Goal: Understand process/instructions: Learn how to perform a task or action

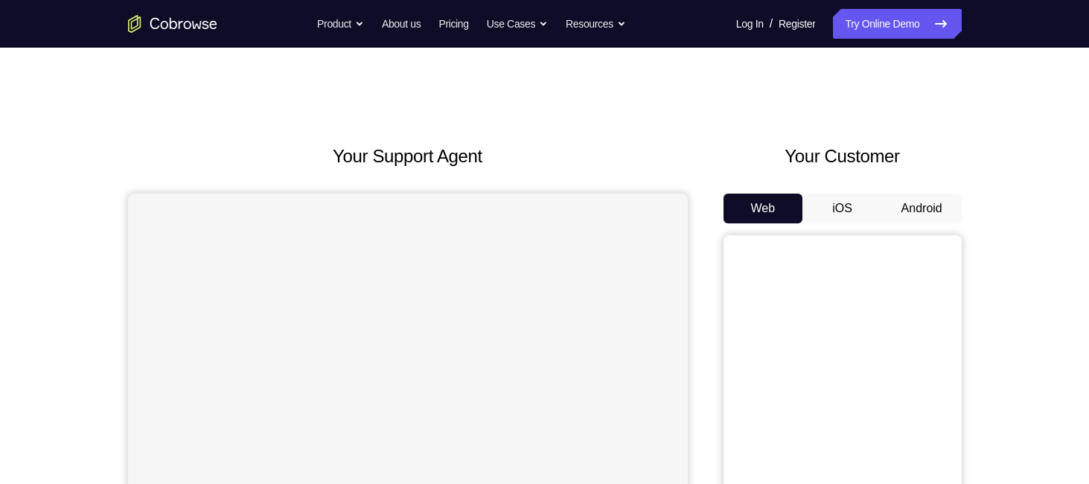
click at [907, 211] on button "Android" at bounding box center [922, 208] width 80 height 30
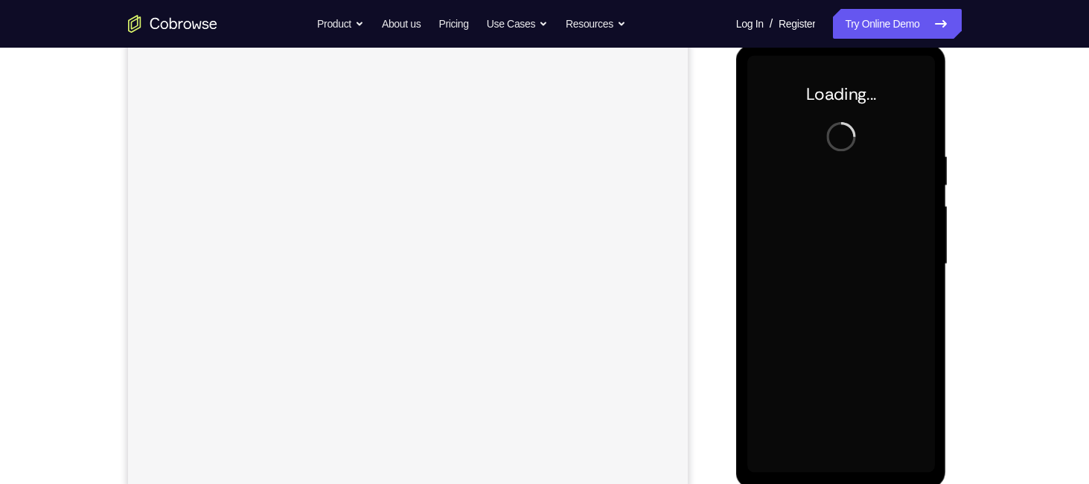
scroll to position [201, 0]
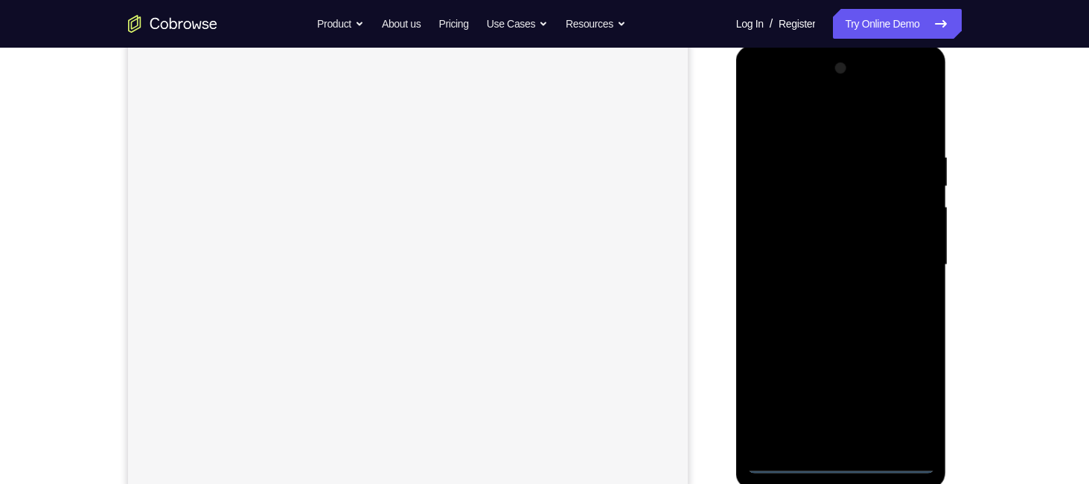
click at [850, 469] on div at bounding box center [841, 265] width 188 height 417
click at [839, 462] on div at bounding box center [841, 265] width 188 height 417
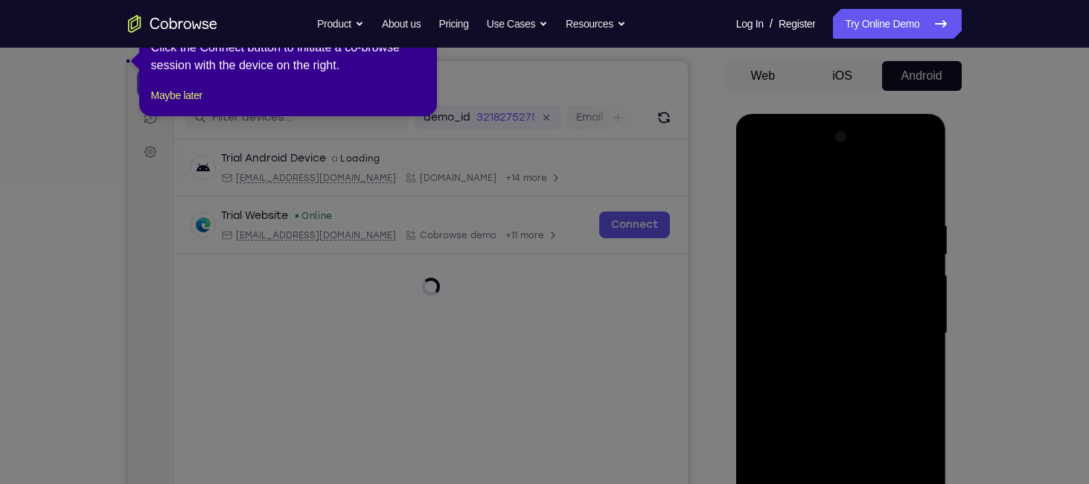
scroll to position [0, 0]
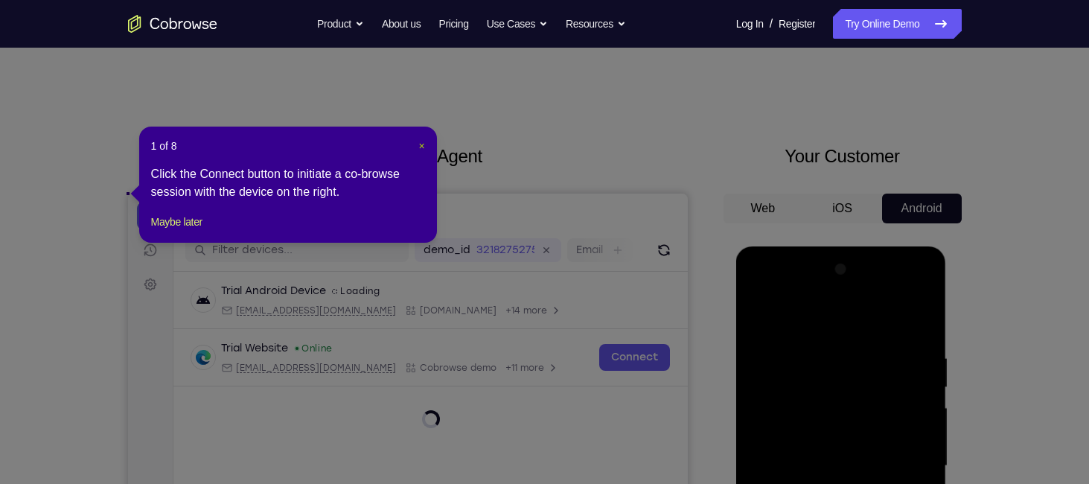
click at [424, 147] on span "×" at bounding box center [421, 146] width 6 height 12
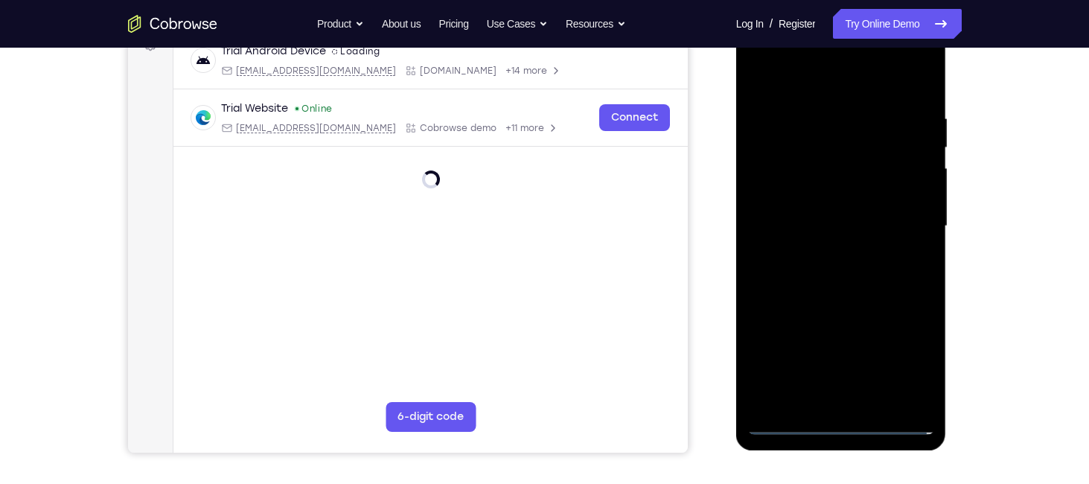
scroll to position [192, 0]
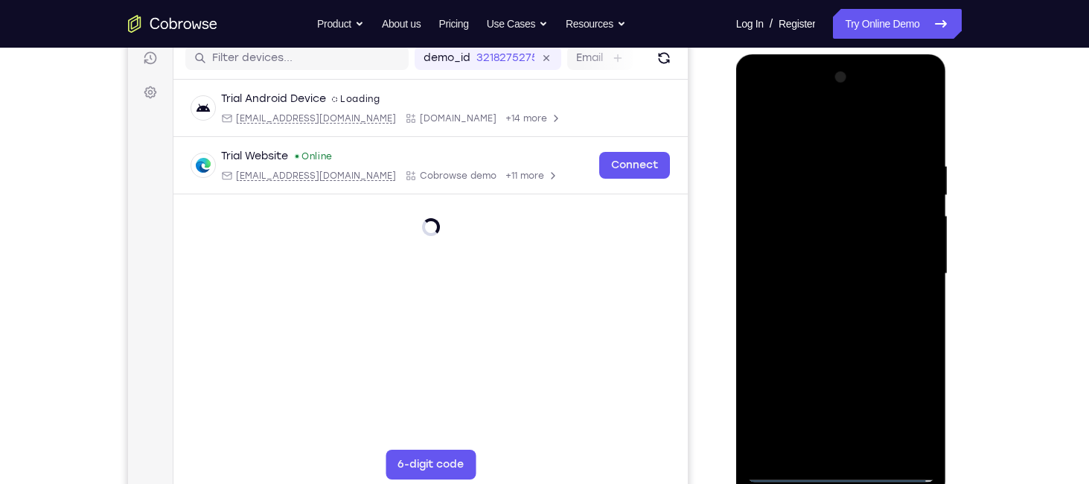
click at [841, 472] on div at bounding box center [841, 273] width 188 height 417
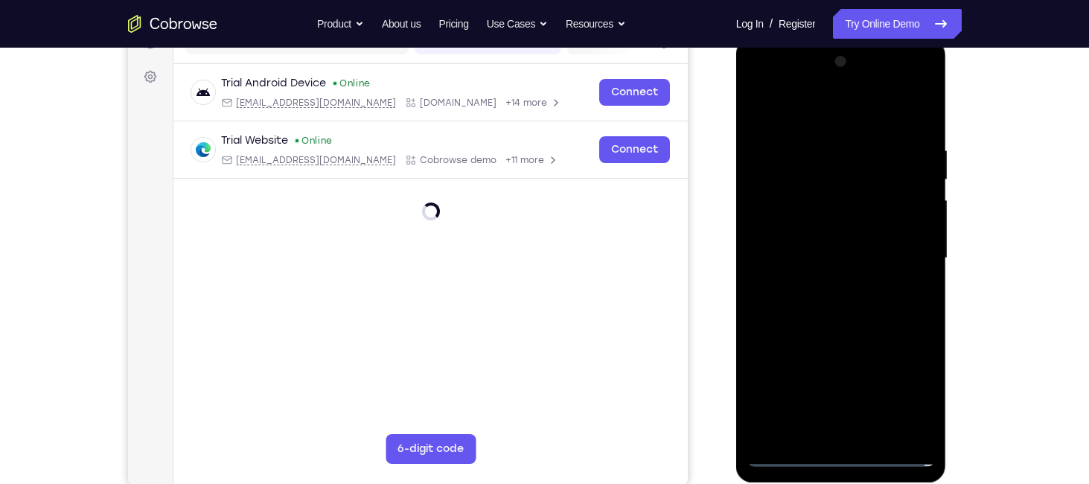
scroll to position [207, 0]
click at [902, 392] on div at bounding box center [841, 259] width 188 height 417
click at [829, 115] on div at bounding box center [841, 259] width 188 height 417
click at [905, 251] on div at bounding box center [841, 259] width 188 height 417
click at [906, 246] on div at bounding box center [841, 259] width 188 height 417
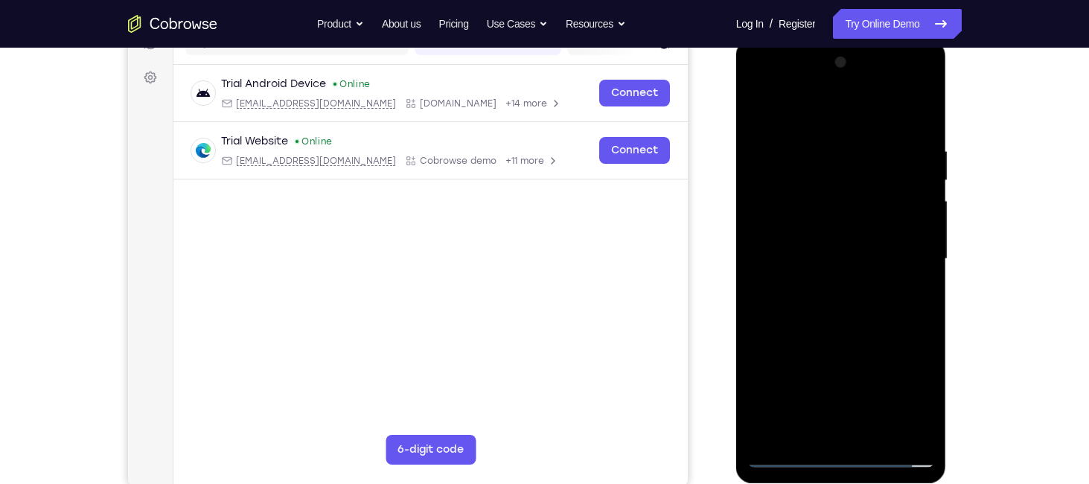
click at [906, 256] on div at bounding box center [841, 259] width 188 height 417
click at [849, 389] on div at bounding box center [841, 259] width 188 height 417
click at [825, 285] on div at bounding box center [841, 259] width 188 height 417
click at [801, 238] on div at bounding box center [841, 259] width 188 height 417
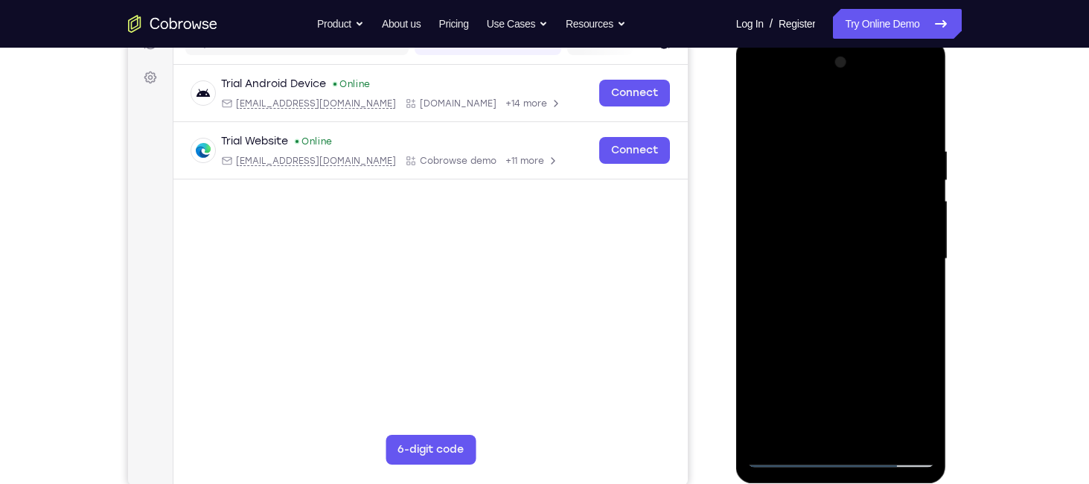
click at [801, 238] on div at bounding box center [841, 259] width 188 height 417
click at [815, 255] on div at bounding box center [841, 259] width 188 height 417
click at [826, 313] on div at bounding box center [841, 259] width 188 height 417
click at [833, 303] on div at bounding box center [841, 259] width 188 height 417
click at [859, 306] on div at bounding box center [841, 259] width 188 height 417
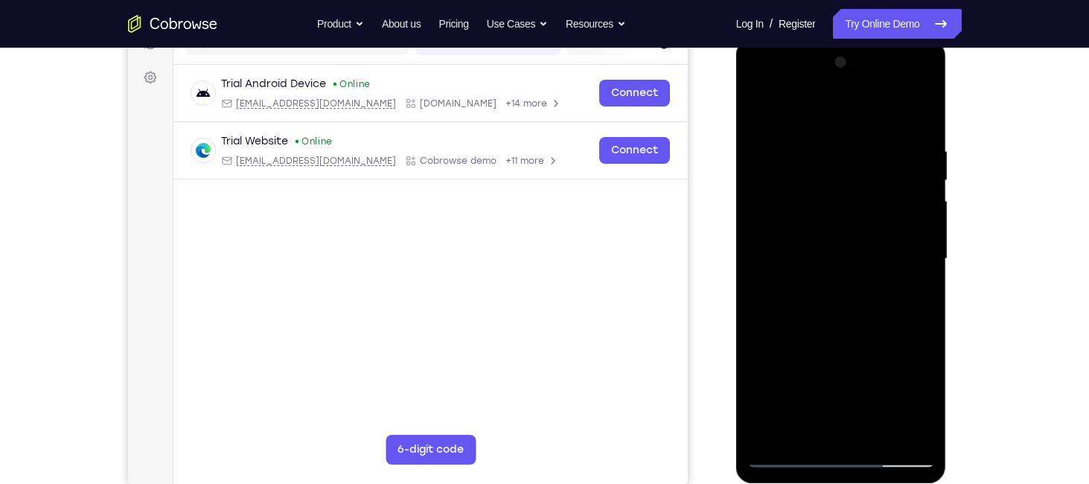
click at [917, 128] on div at bounding box center [841, 259] width 188 height 417
click at [819, 139] on div at bounding box center [841, 259] width 188 height 417
click at [918, 114] on div at bounding box center [841, 259] width 188 height 417
click at [920, 109] on div at bounding box center [841, 259] width 188 height 417
click at [764, 109] on div at bounding box center [841, 259] width 188 height 417
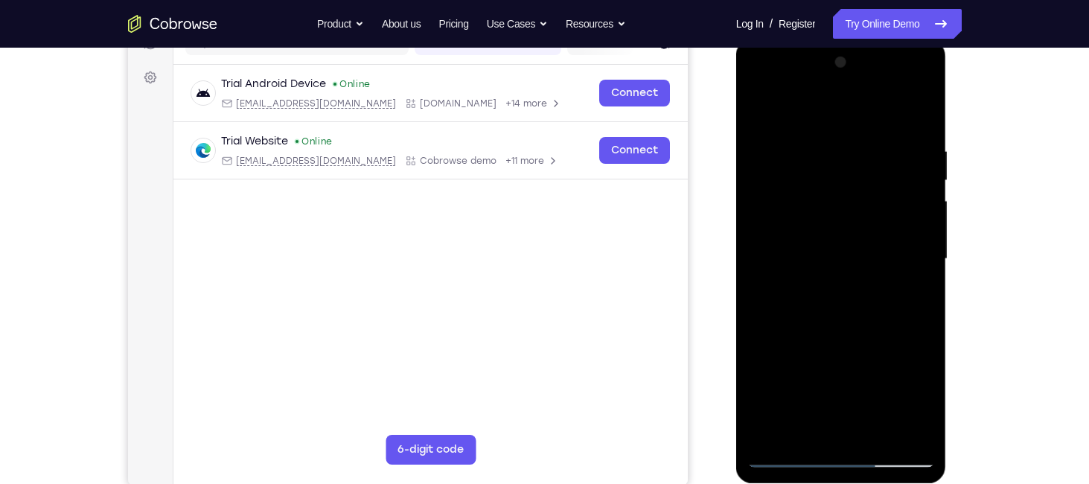
click at [876, 434] on div at bounding box center [841, 259] width 188 height 417
click at [839, 339] on div at bounding box center [841, 259] width 188 height 417
click at [847, 242] on div at bounding box center [841, 259] width 188 height 417
click at [759, 112] on div at bounding box center [841, 259] width 188 height 417
click at [827, 395] on div at bounding box center [841, 259] width 188 height 417
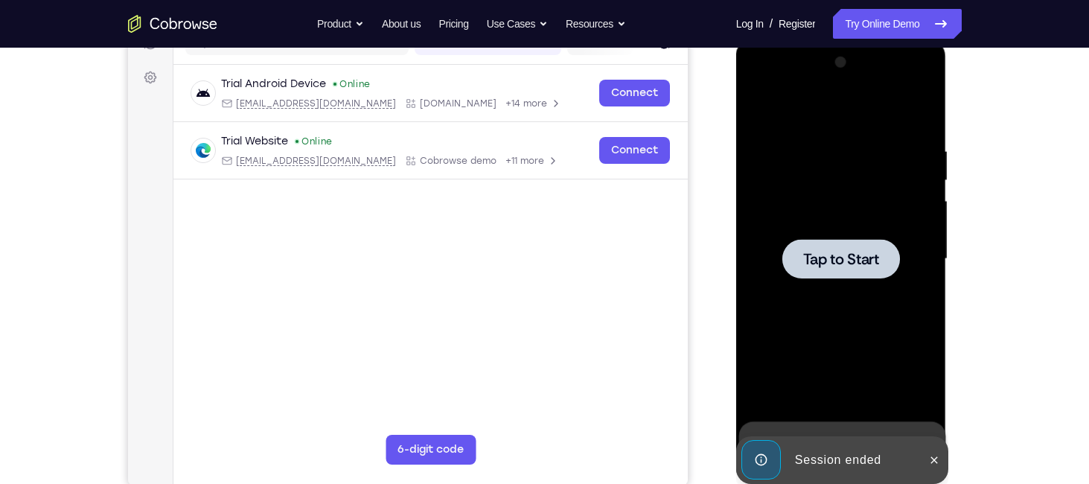
click at [823, 196] on div at bounding box center [841, 259] width 188 height 417
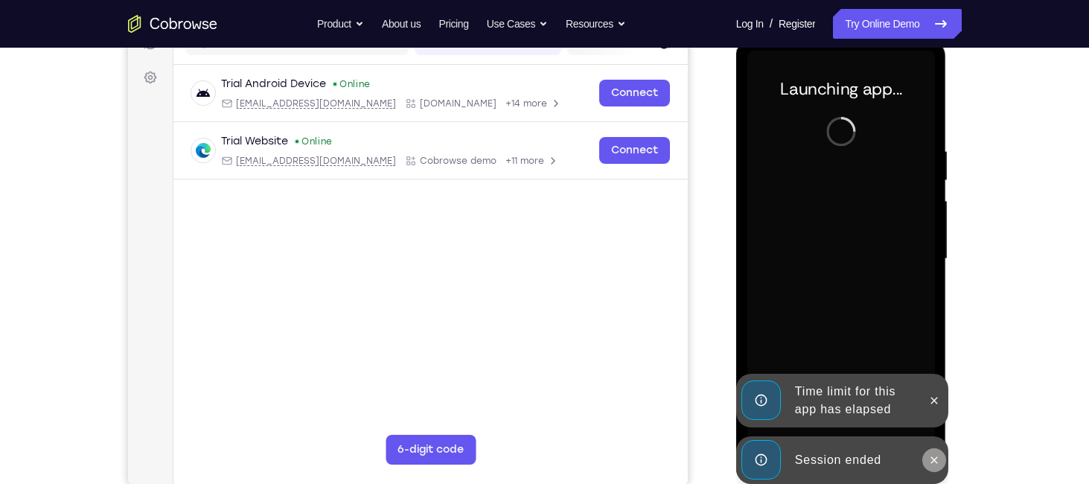
click at [939, 462] on icon at bounding box center [934, 460] width 12 height 12
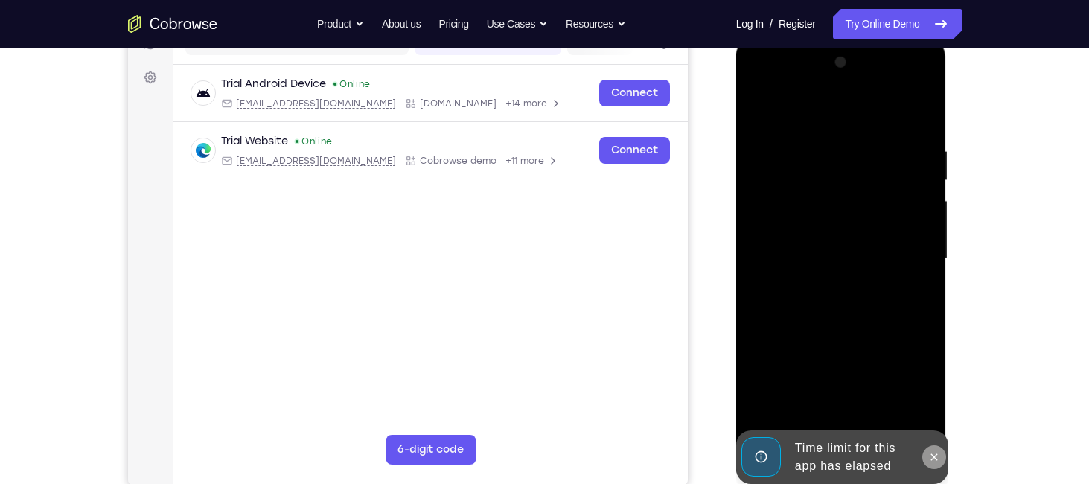
click at [937, 458] on icon at bounding box center [934, 457] width 12 height 12
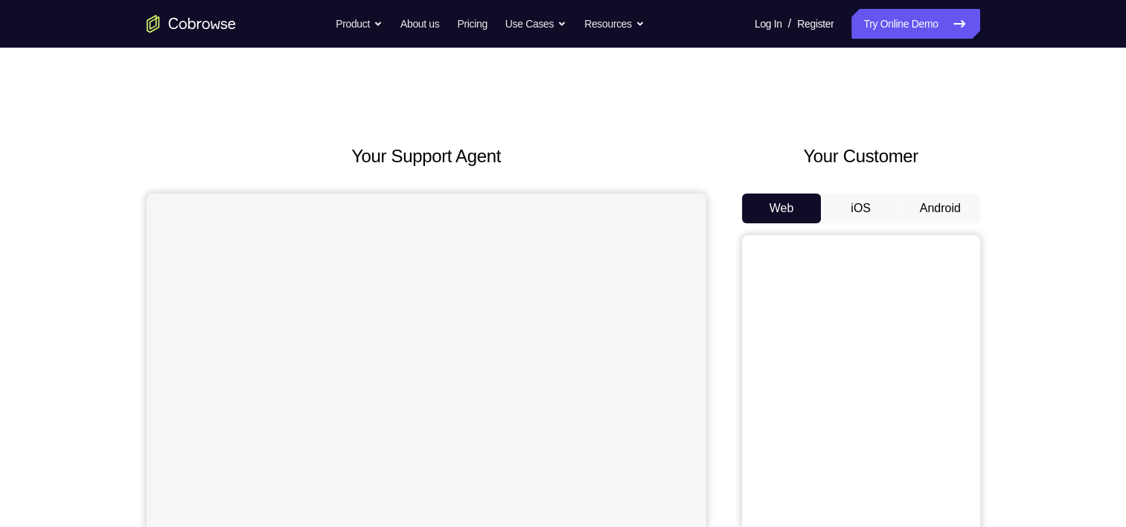
click at [928, 208] on button "Android" at bounding box center [940, 208] width 80 height 30
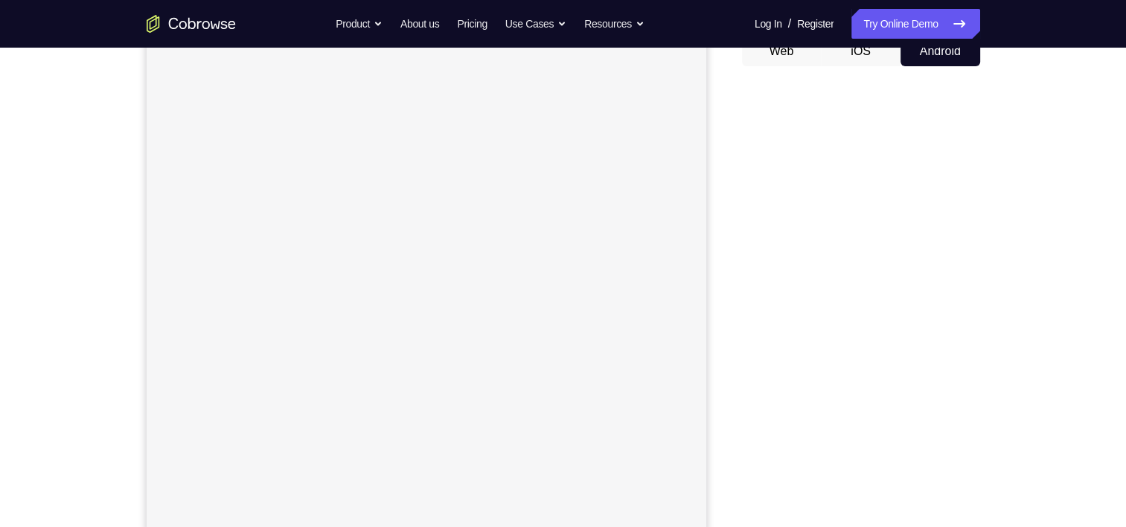
scroll to position [158, 0]
